Goal: Information Seeking & Learning: Learn about a topic

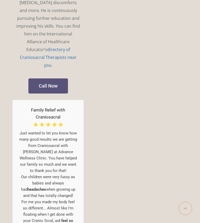
scroll to position [652, 2]
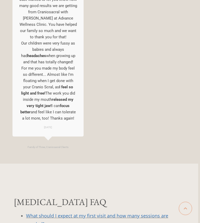
scroll to position [789, 2]
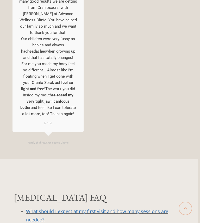
click at [112, 208] on link "What should I expect at my first visit and how many sessions are needed?" at bounding box center [97, 215] width 142 height 15
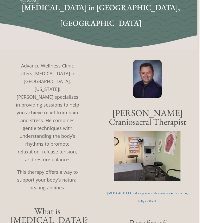
scroll to position [0, 2]
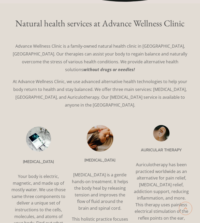
scroll to position [289, 0]
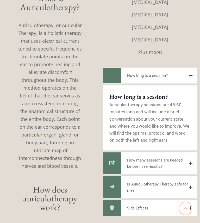
scroll to position [151, 0]
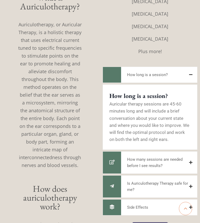
click at [167, 159] on span "How many sessions are needed before I see results?" at bounding box center [158, 162] width 62 height 13
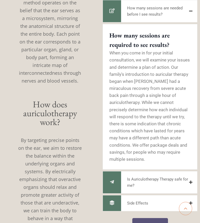
scroll to position [236, 0]
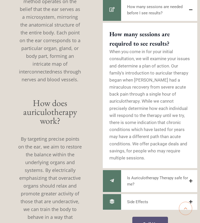
click at [161, 201] on button "Side Effects" at bounding box center [150, 202] width 95 height 16
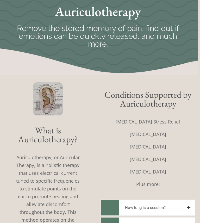
scroll to position [0, 2]
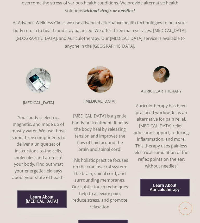
scroll to position [346, 0]
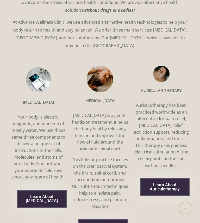
click at [37, 195] on span "Learn About [MEDICAL_DATA]" at bounding box center [42, 199] width 33 height 8
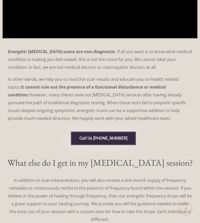
scroll to position [851, 0]
